Goal: Find specific page/section: Find specific page/section

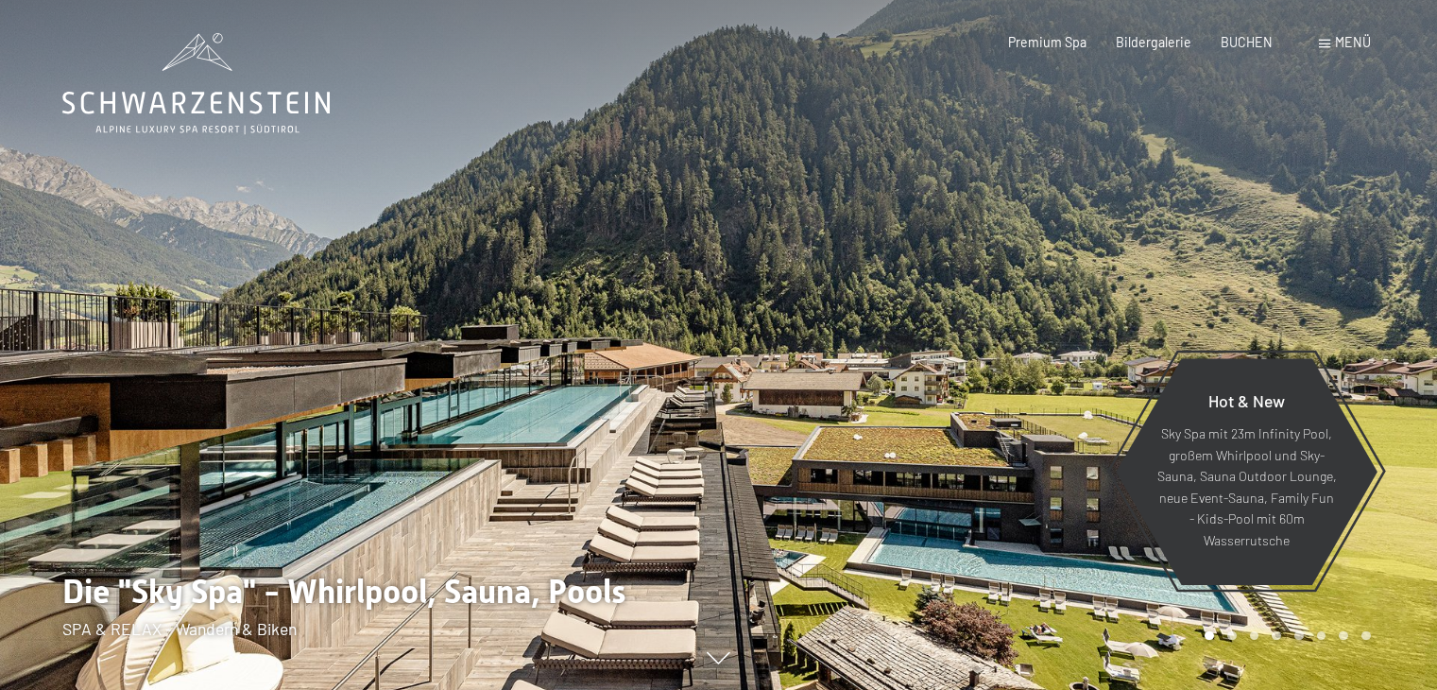
click at [1148, 50] on div "Premium Spa Bildergalerie BUCHEN" at bounding box center [1126, 42] width 352 height 19
click at [1332, 50] on div "Menü" at bounding box center [1345, 42] width 52 height 19
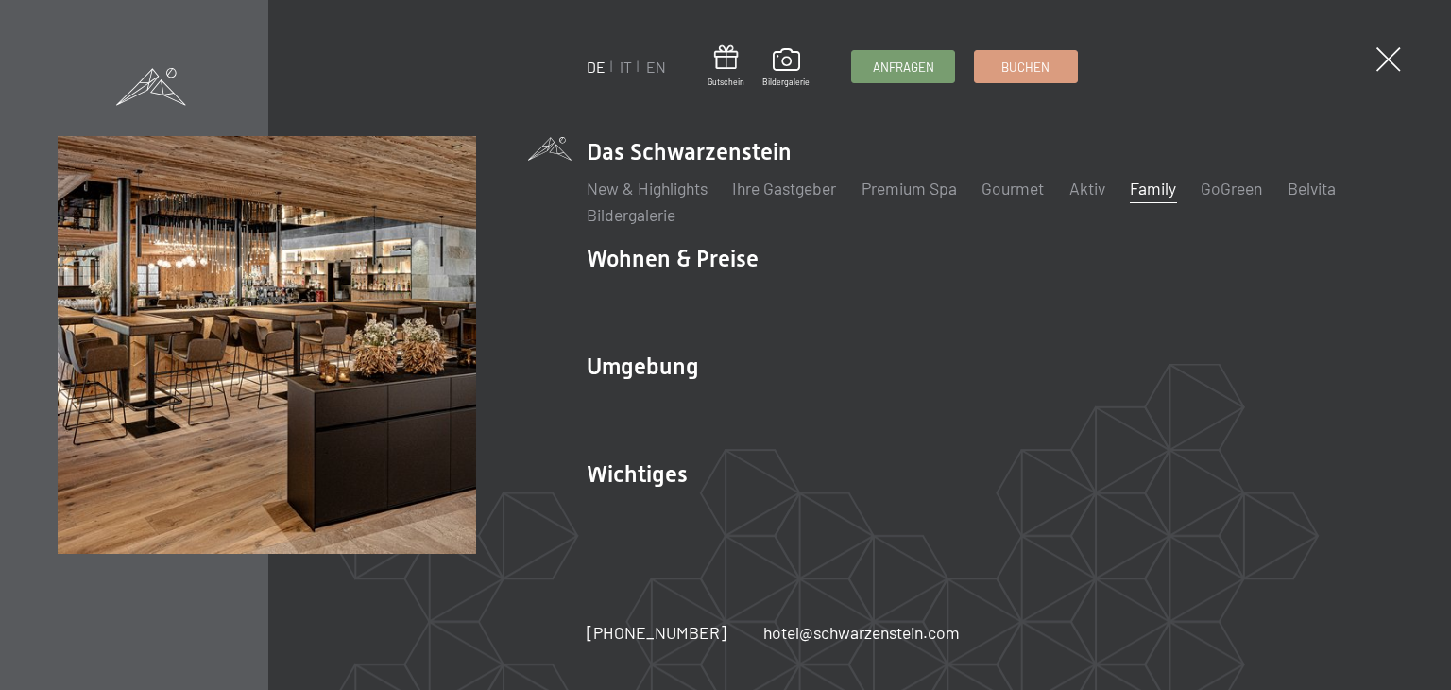
click at [1165, 182] on link "Family" at bounding box center [1153, 188] width 46 height 21
click at [504, 89] on div "DE IT EN Gutschein Bildergalerie Anfragen Buchen DE IT EN Das Schwarzenstein Ne…" at bounding box center [725, 345] width 1451 height 690
click at [1145, 187] on link "Family" at bounding box center [1153, 188] width 46 height 21
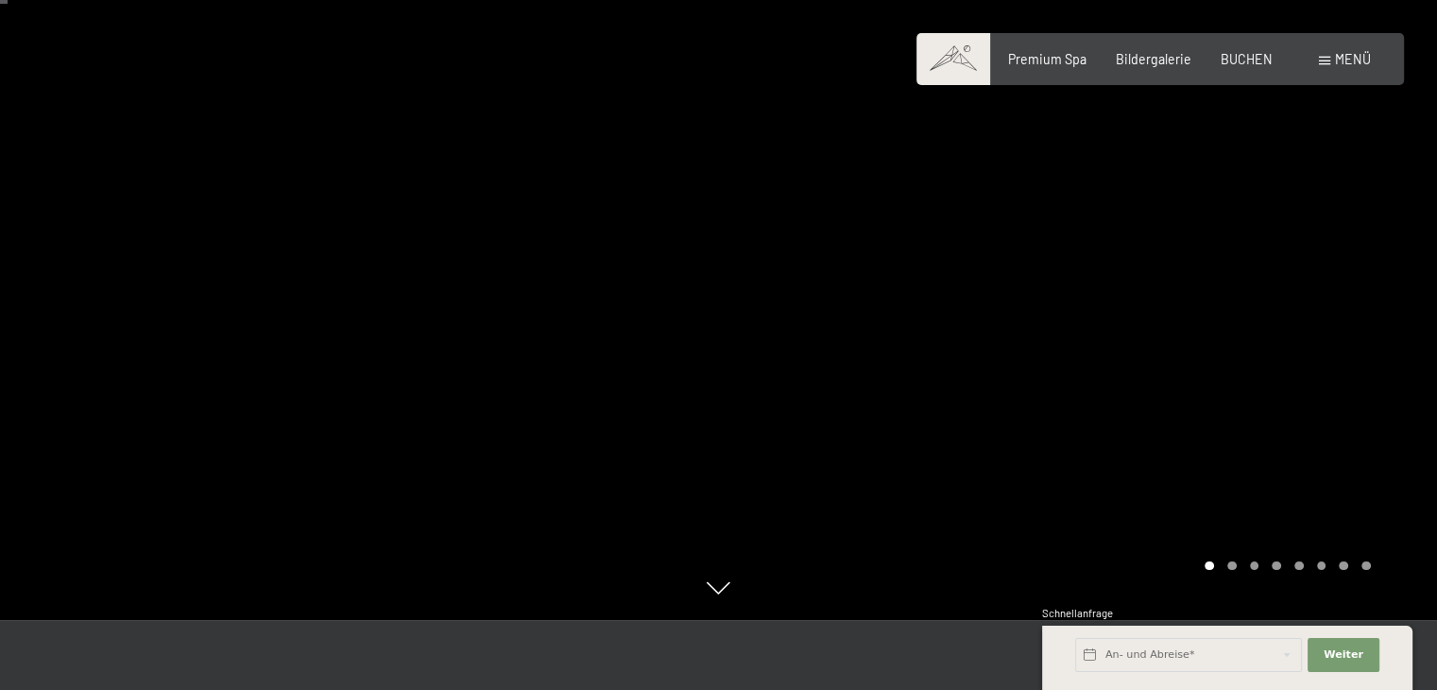
scroll to position [119, 0]
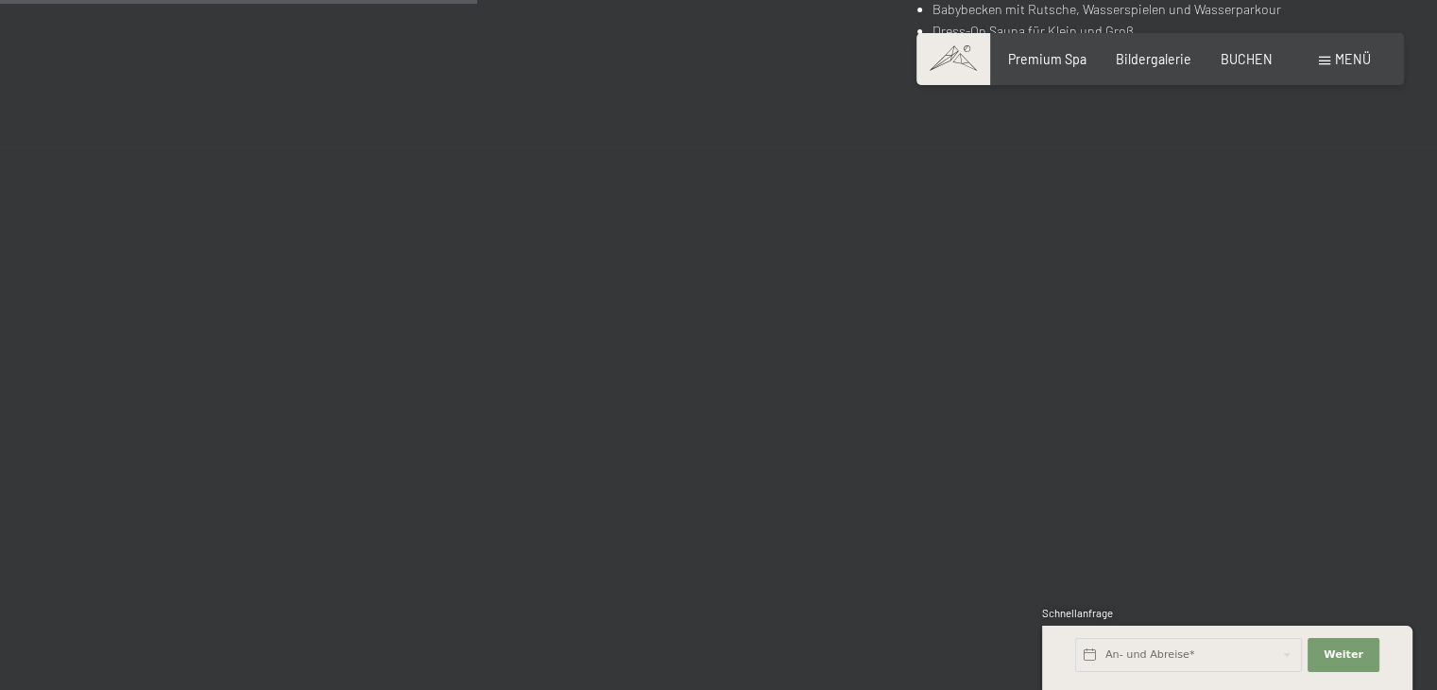
scroll to position [4342, 0]
